Goal: Information Seeking & Learning: Check status

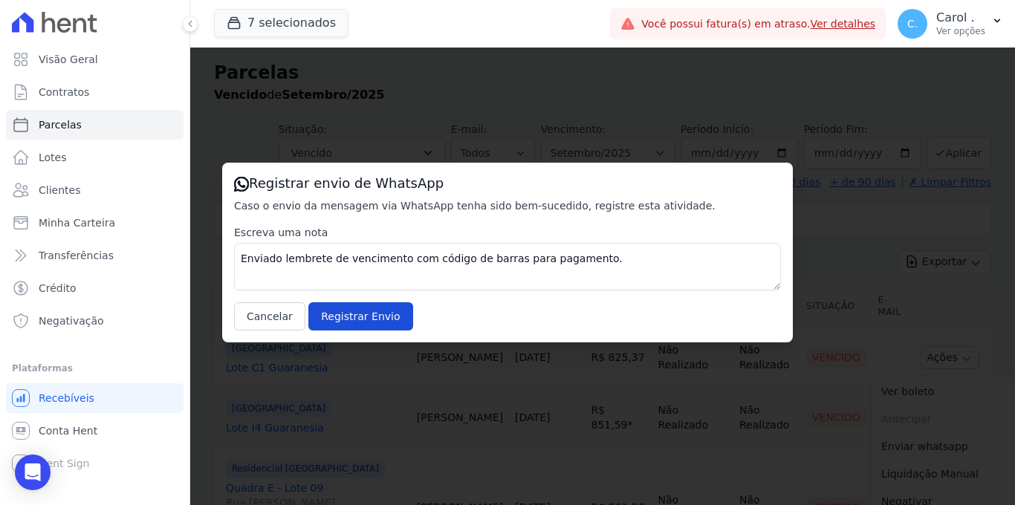
select select
drag, startPoint x: 0, startPoint y: 0, endPoint x: 217, endPoint y: 287, distance: 359.5
click at [270, 312] on button "Cancelar" at bounding box center [269, 316] width 71 height 28
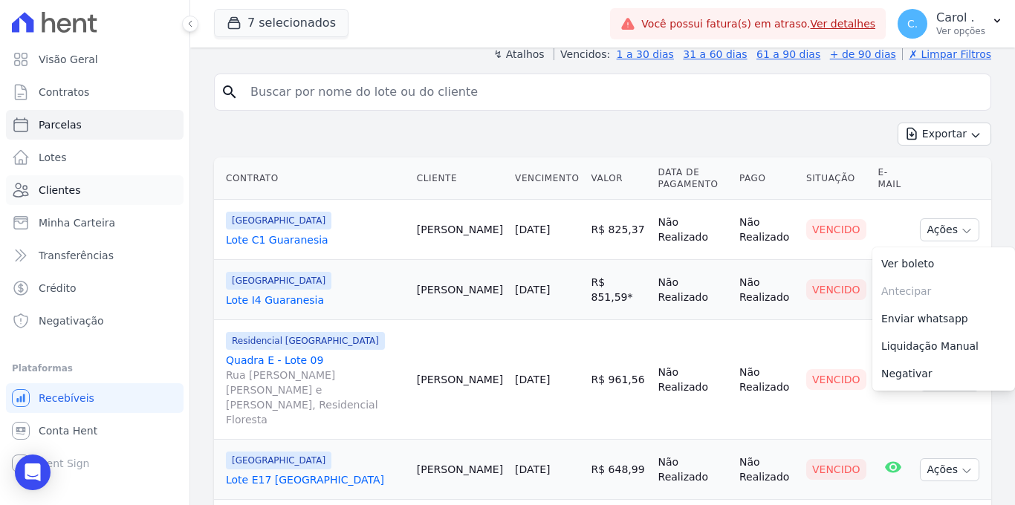
click at [104, 189] on link "Clientes" at bounding box center [95, 190] width 178 height 30
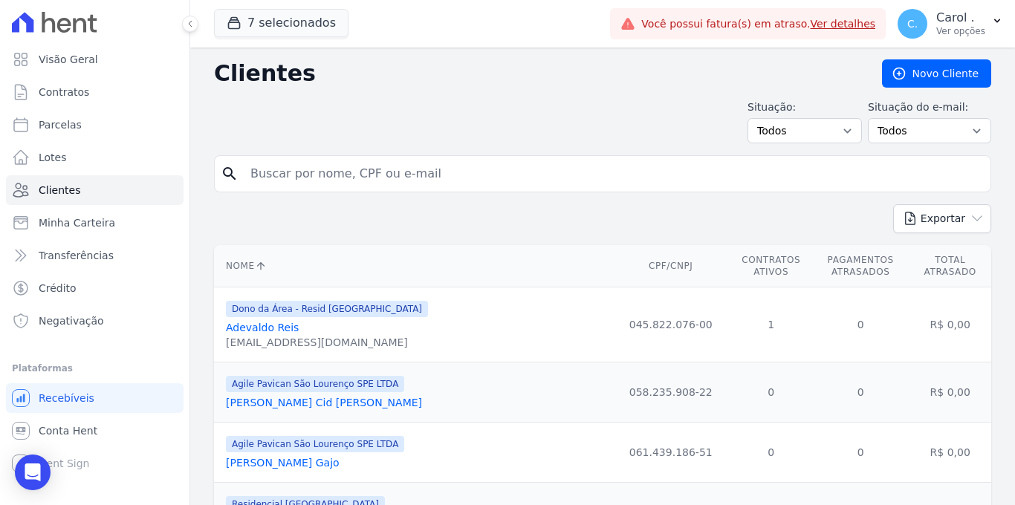
click at [275, 170] on input "search" at bounding box center [612, 174] width 743 height 30
type input "[PERSON_NAME]"
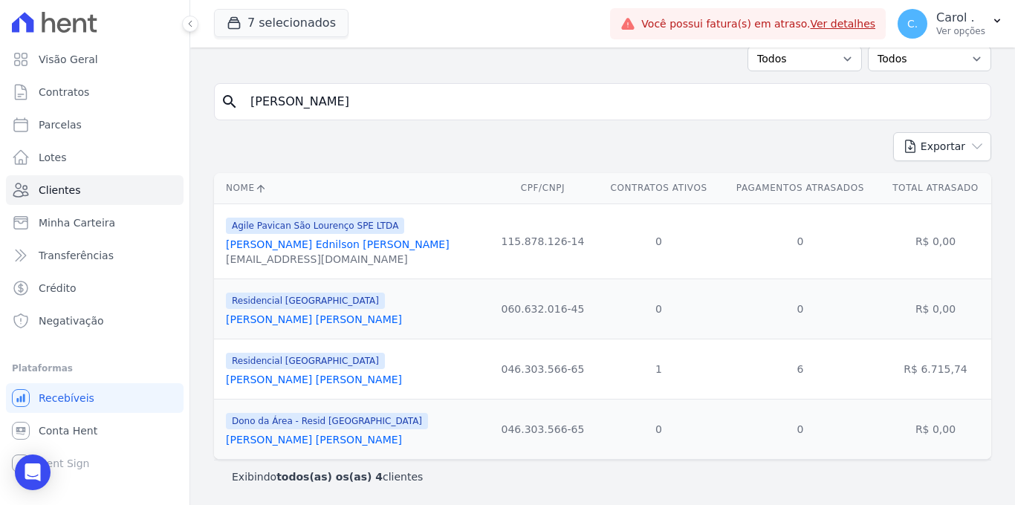
scroll to position [75, 0]
click at [305, 383] on link "[PERSON_NAME] [PERSON_NAME]" at bounding box center [314, 380] width 176 height 12
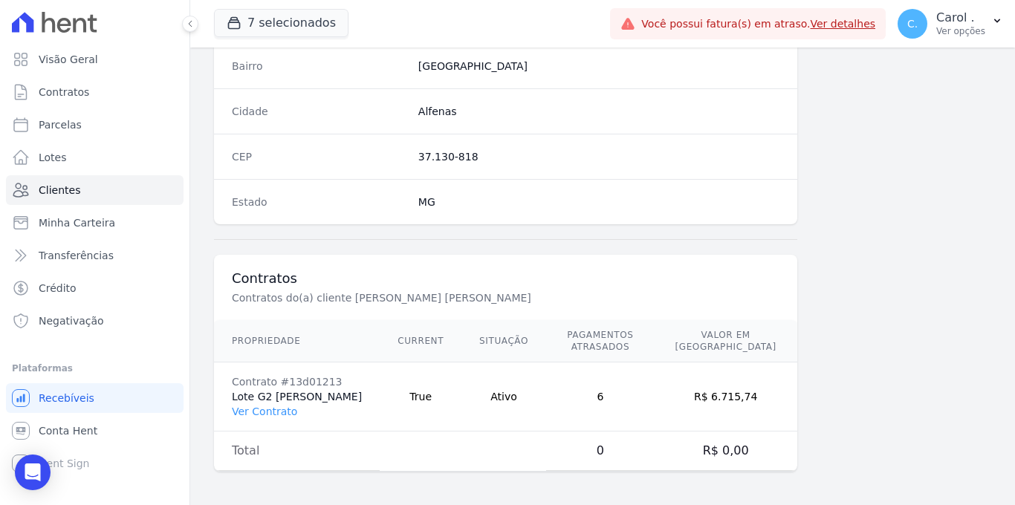
scroll to position [896, 0]
click at [269, 409] on link "Ver Contrato" at bounding box center [264, 409] width 65 height 12
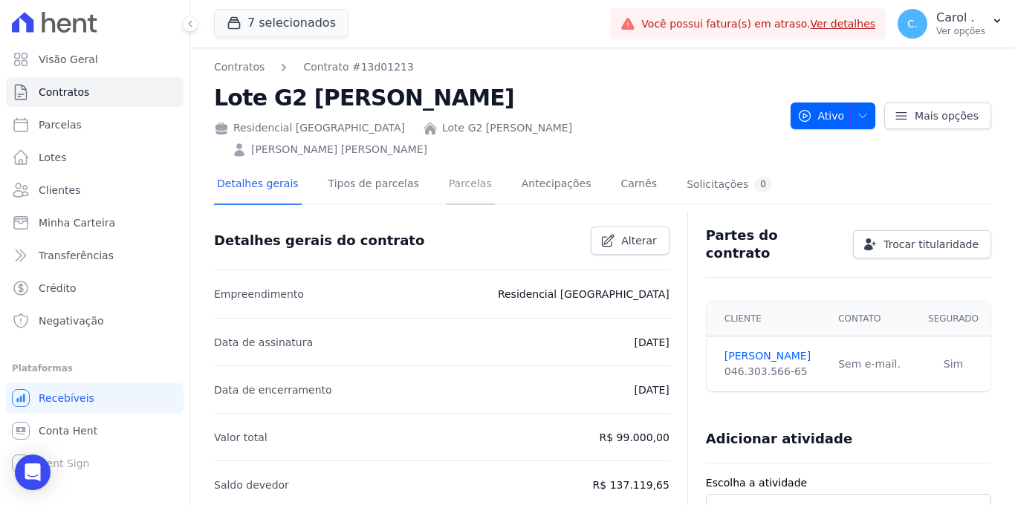
click at [474, 166] on link "Parcelas" at bounding box center [470, 185] width 49 height 39
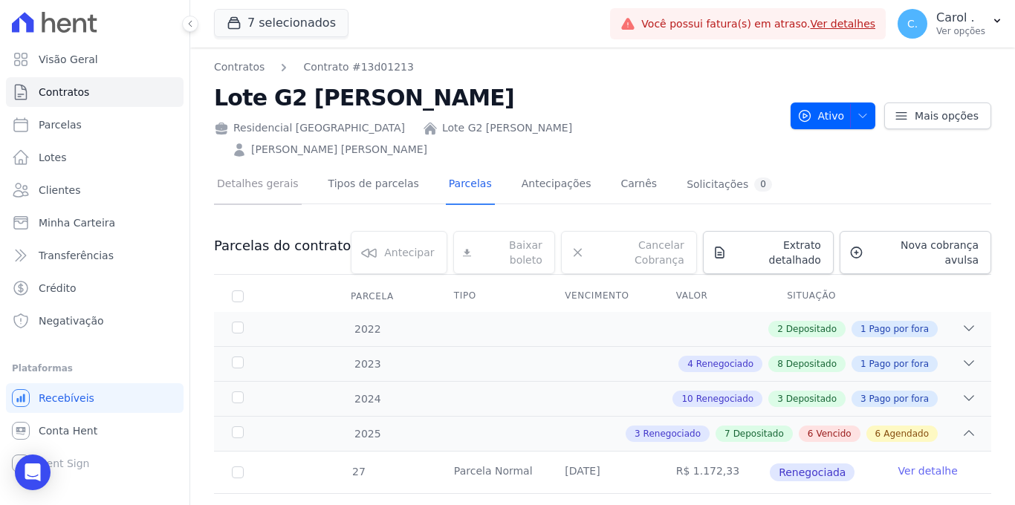
click at [273, 166] on link "Detalhes gerais" at bounding box center [258, 185] width 88 height 39
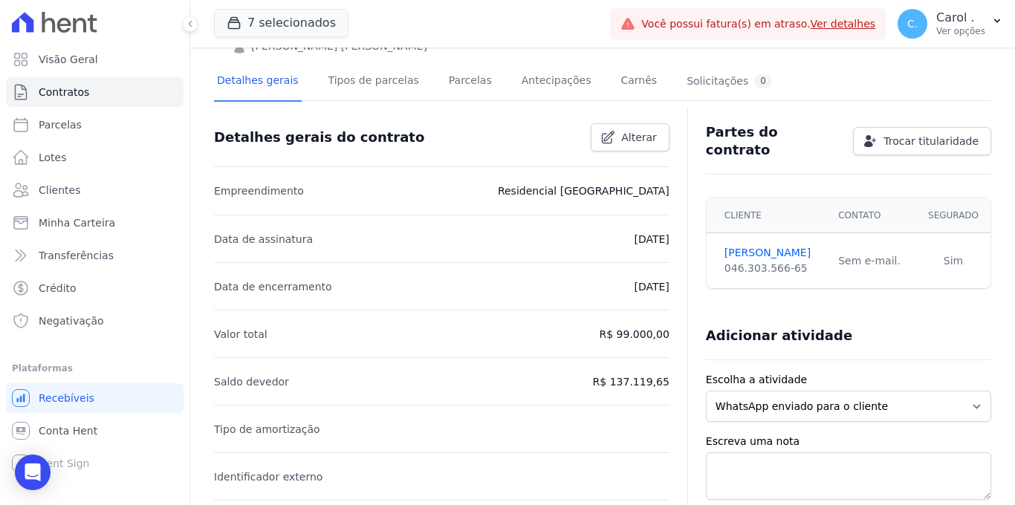
scroll to position [263, 0]
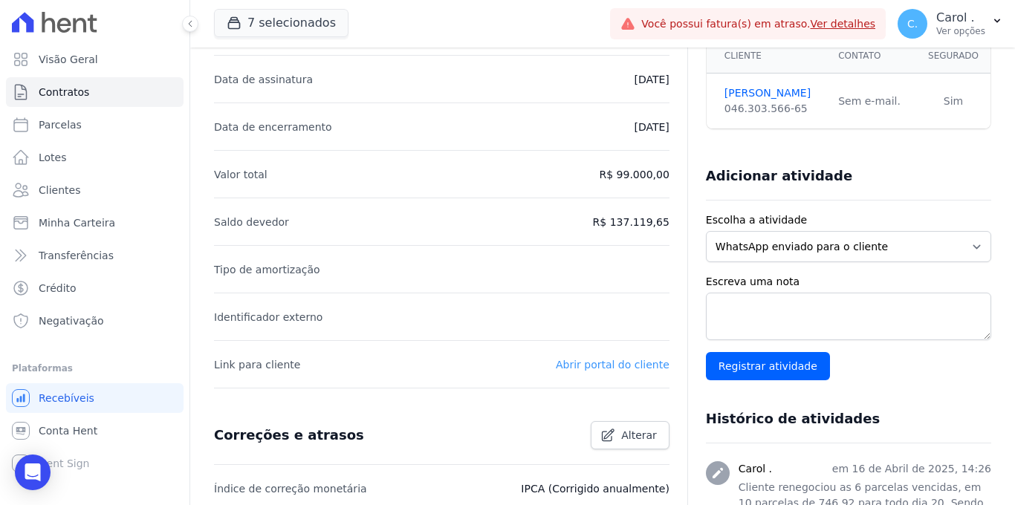
click at [583, 359] on link "Abrir portal do cliente" at bounding box center [613, 365] width 114 height 12
click at [91, 196] on link "Clientes" at bounding box center [95, 190] width 178 height 30
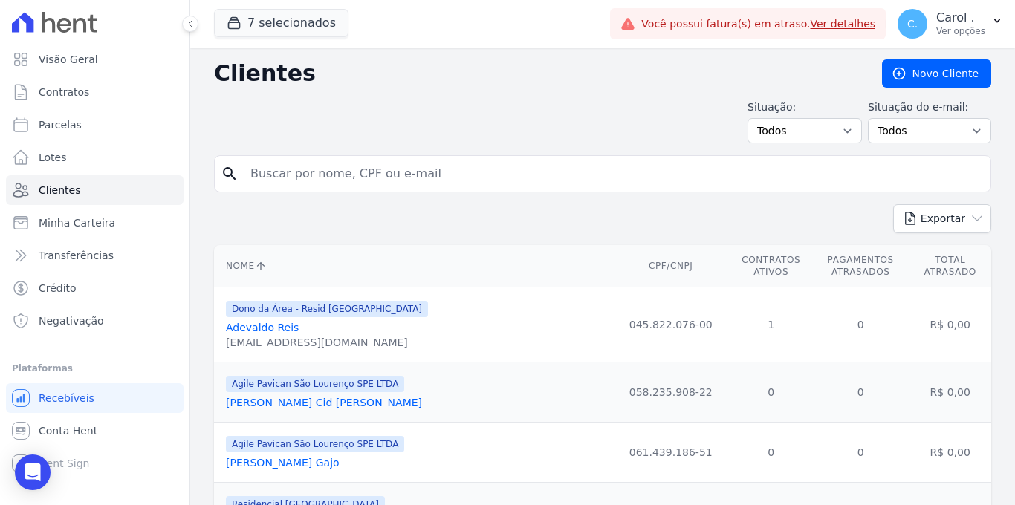
click at [319, 173] on input "search" at bounding box center [612, 174] width 743 height 30
type input "[PERSON_NAME]"
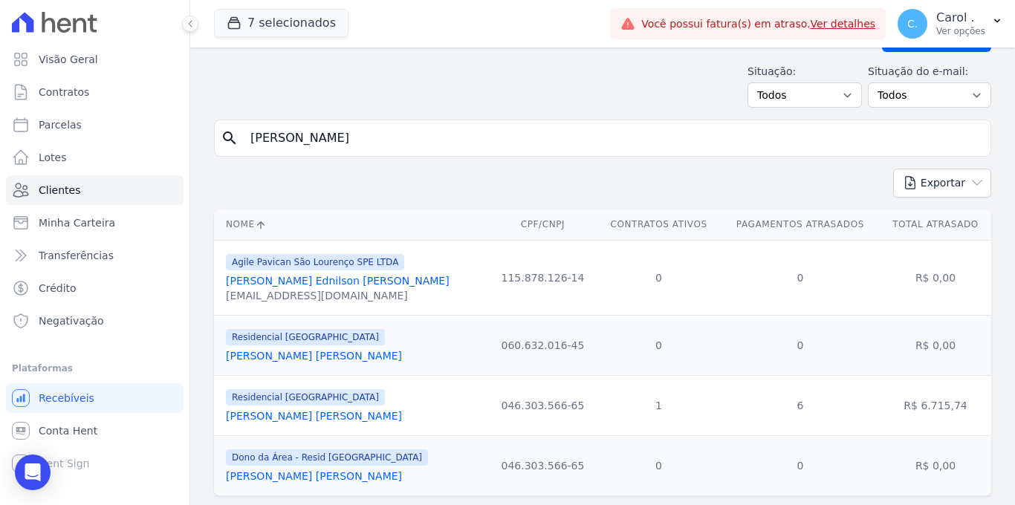
scroll to position [75, 0]
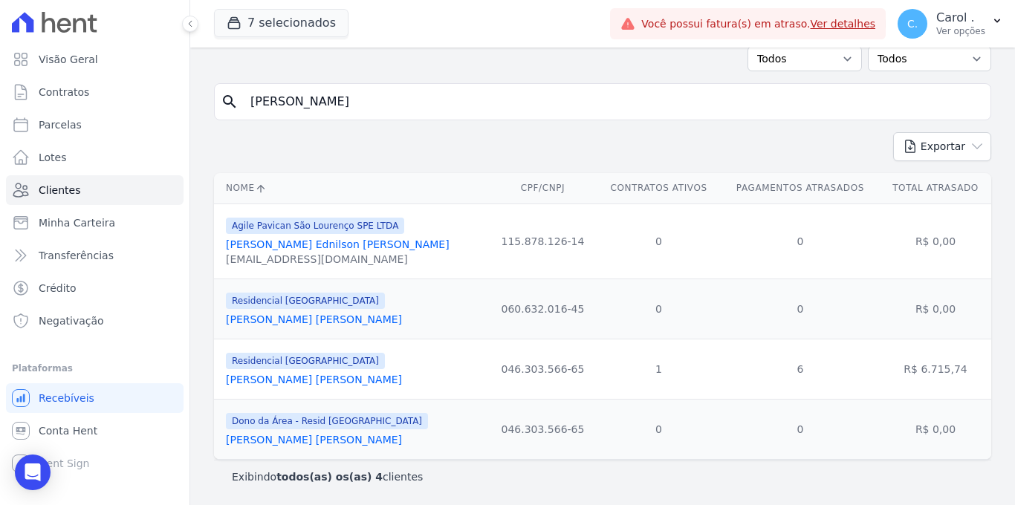
click at [333, 383] on link "[PERSON_NAME] [PERSON_NAME]" at bounding box center [314, 380] width 176 height 12
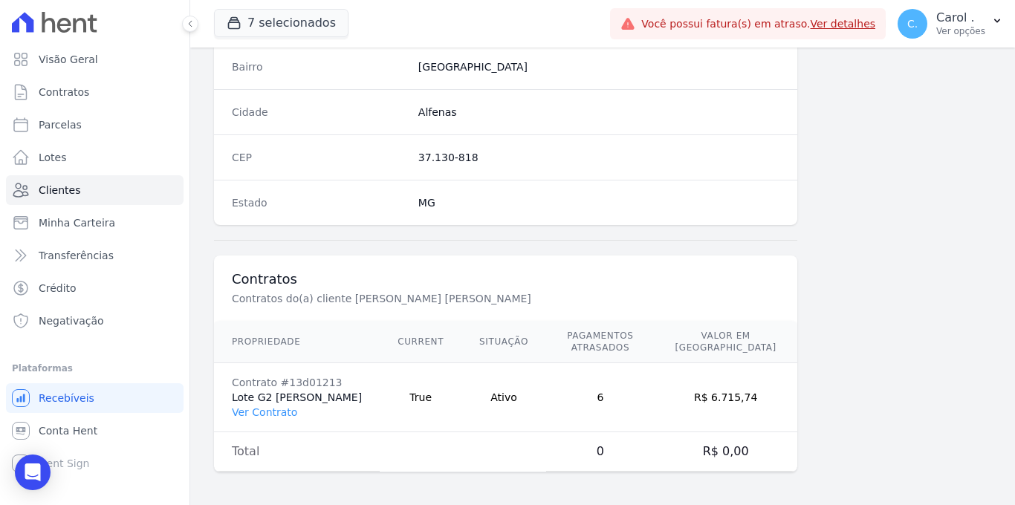
scroll to position [896, 0]
click at [284, 407] on link "Ver Contrato" at bounding box center [264, 409] width 65 height 12
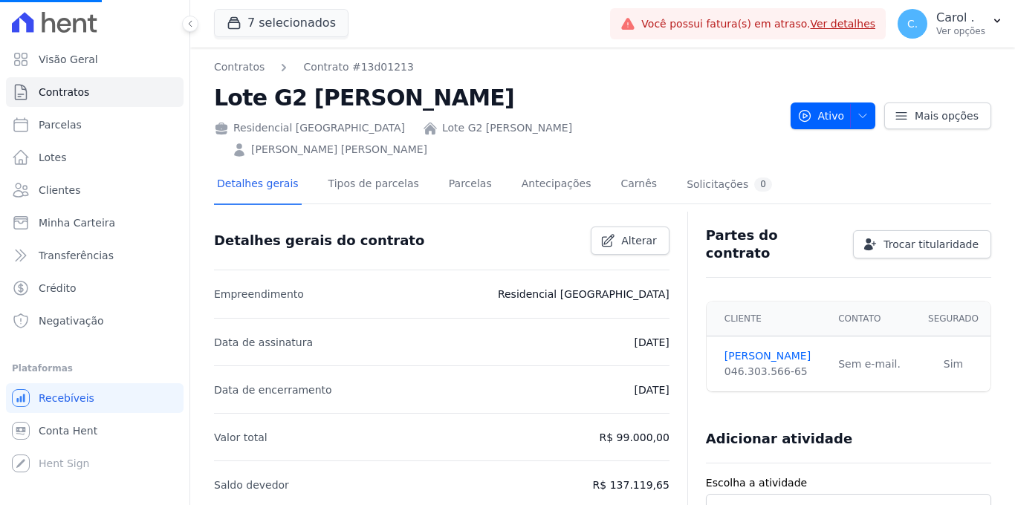
scroll to position [478, 0]
click at [460, 166] on link "Parcelas" at bounding box center [470, 185] width 49 height 39
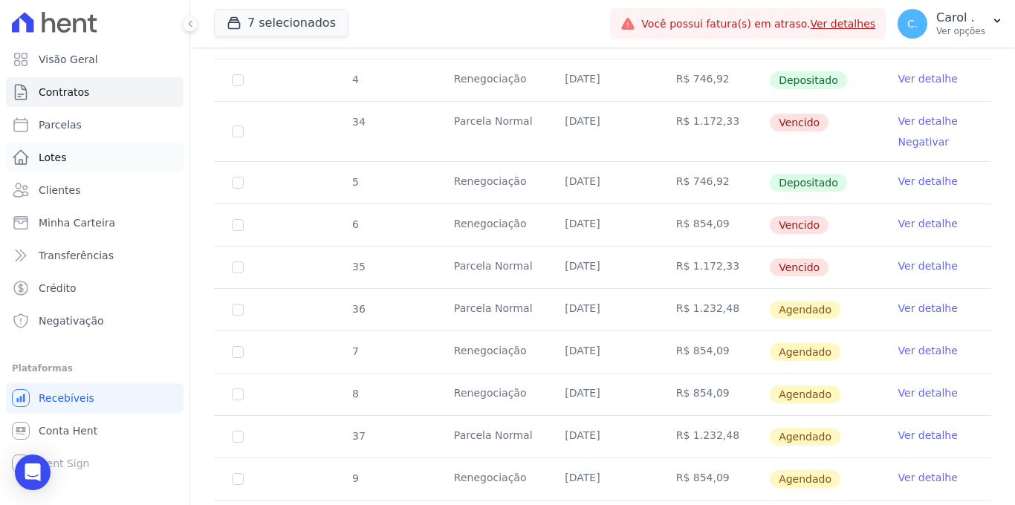
scroll to position [912, 0]
click at [630, 246] on td "[DATE]" at bounding box center [602, 267] width 111 height 42
click at [935, 258] on link "Ver detalhe" at bounding box center [927, 265] width 59 height 15
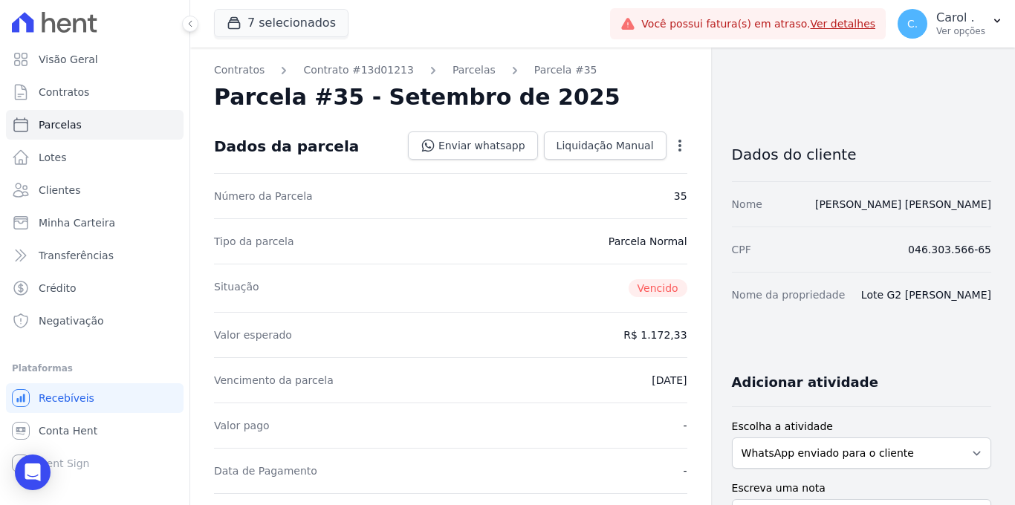
click at [673, 143] on icon "button" at bounding box center [679, 145] width 15 height 15
click at [545, 407] on div "Valor pago -" at bounding box center [450, 425] width 473 height 45
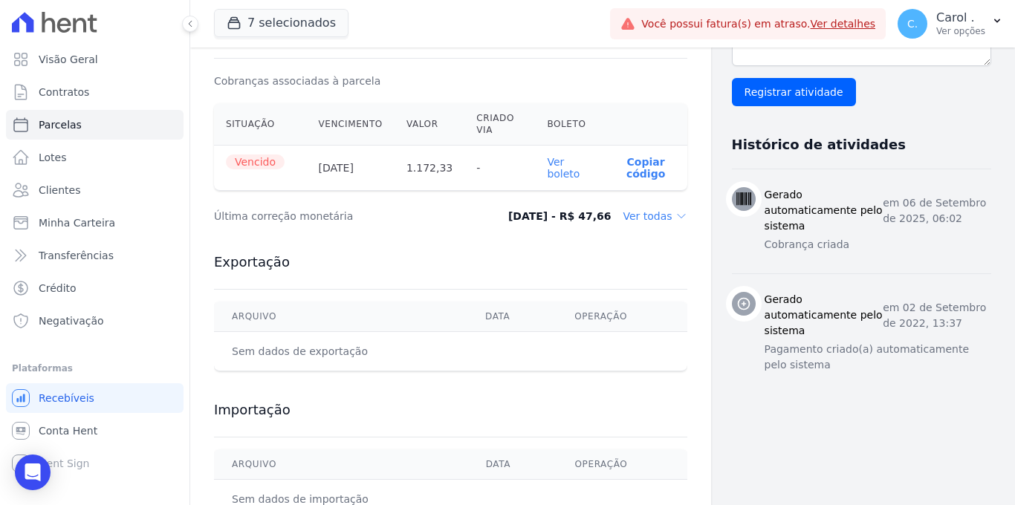
scroll to position [466, 0]
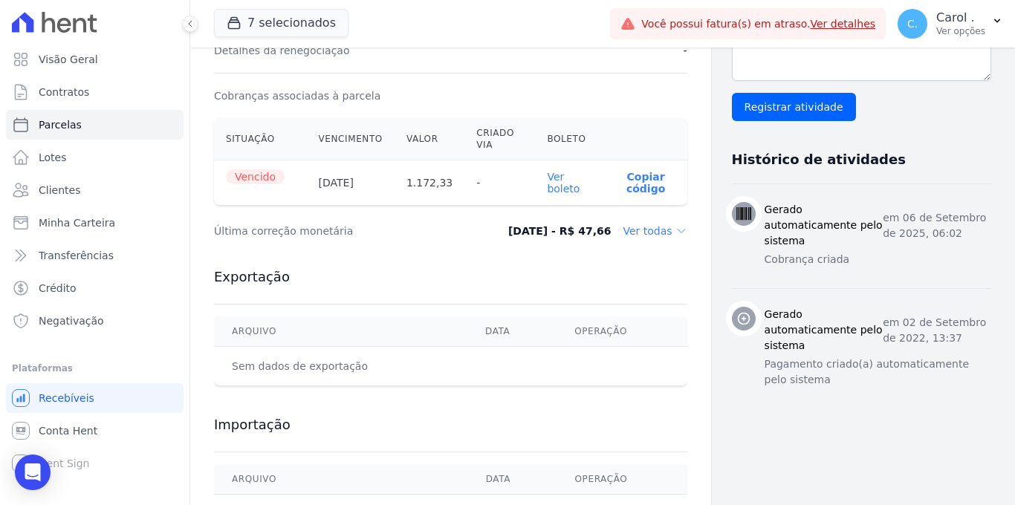
click at [669, 230] on dd "Ver todas" at bounding box center [654, 231] width 64 height 15
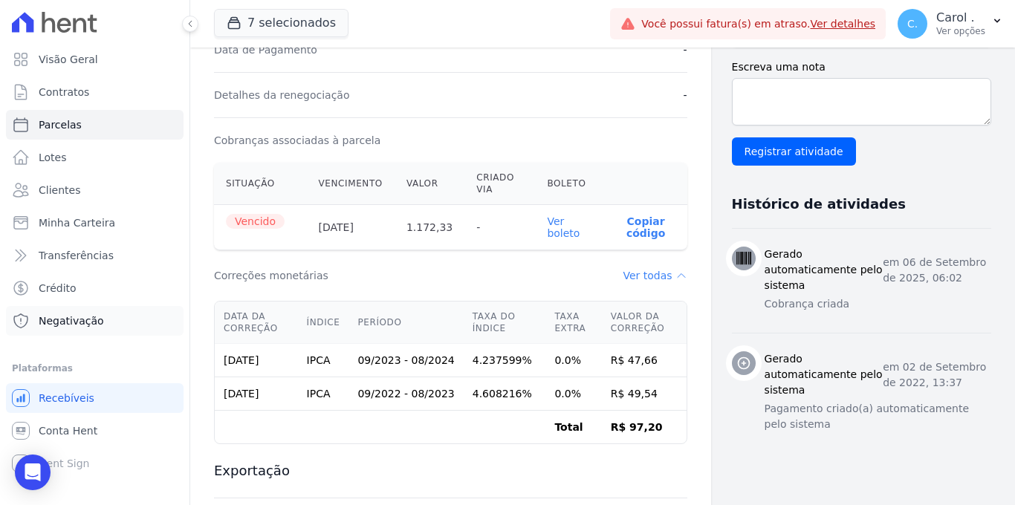
scroll to position [0, 0]
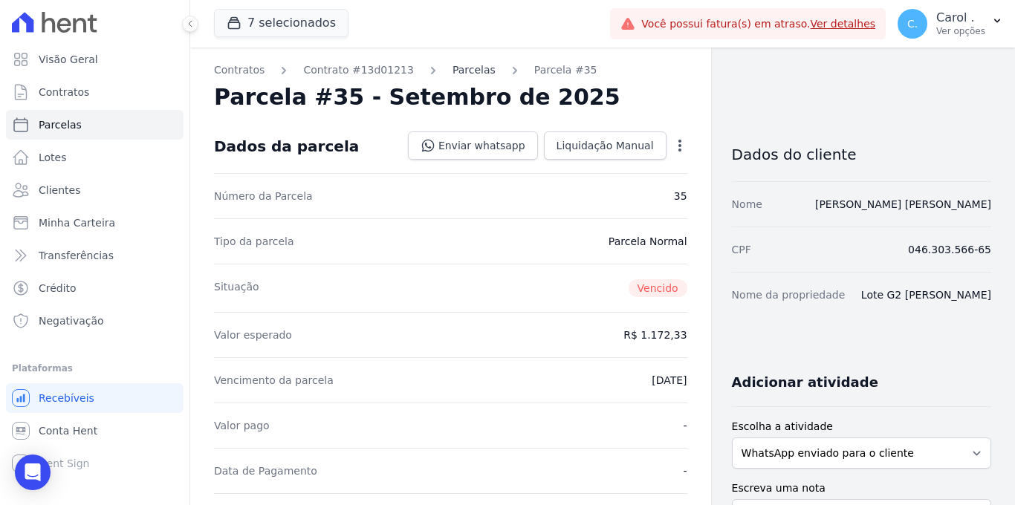
click at [453, 72] on link "Parcelas" at bounding box center [473, 70] width 43 height 16
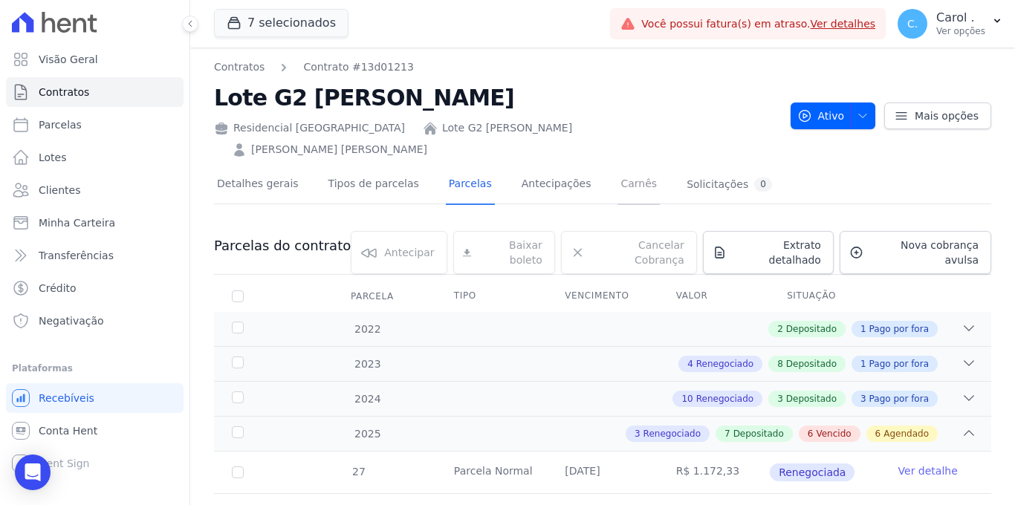
click at [628, 166] on link "Carnês" at bounding box center [638, 185] width 42 height 39
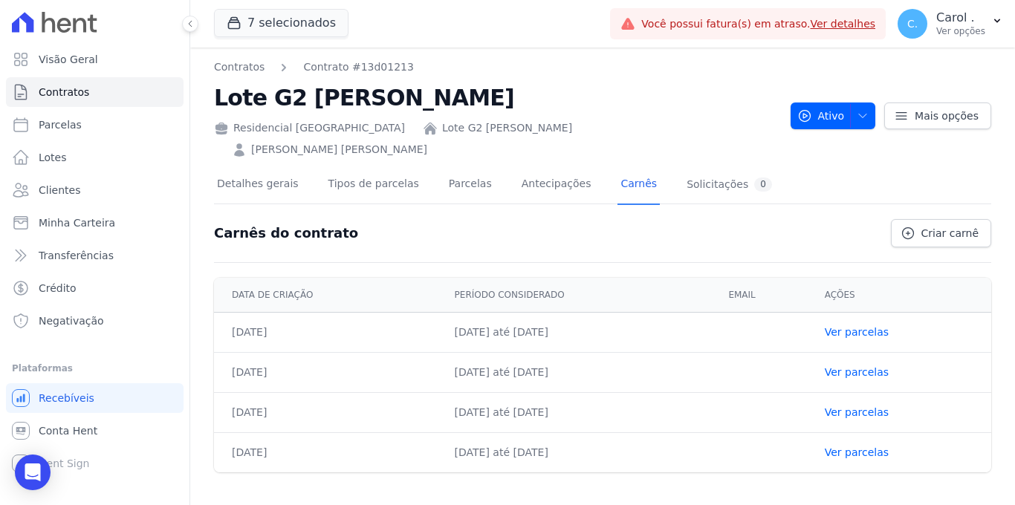
click at [760, 175] on div "Detalhes gerais Tipos de parcelas [GEOGRAPHIC_DATA] Antecipações [PERSON_NAME] …" at bounding box center [602, 184] width 777 height 37
